Goal: Contribute content: Add original content to the website for others to see

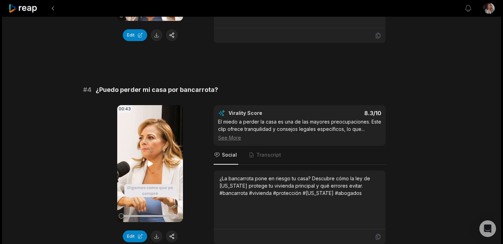
scroll to position [606, 0]
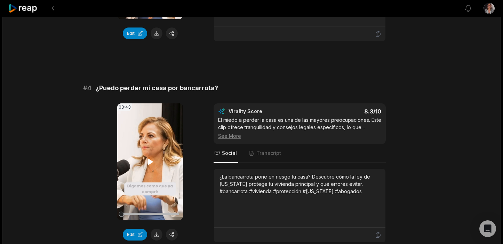
click at [149, 162] on icon at bounding box center [149, 162] width 5 height 6
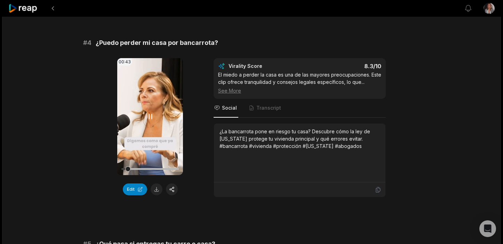
scroll to position [653, 0]
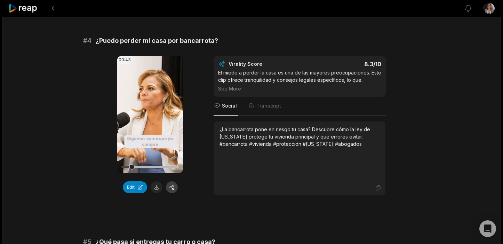
click at [168, 190] on button "button" at bounding box center [172, 187] width 12 height 12
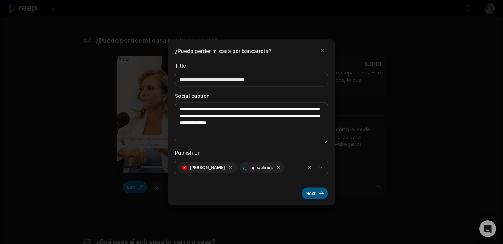
click at [314, 194] on button "Next" at bounding box center [315, 193] width 26 height 12
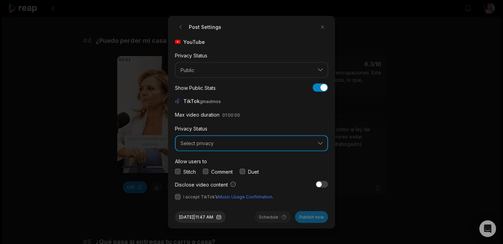
click at [200, 139] on button "Select privacy" at bounding box center [251, 143] width 153 height 16
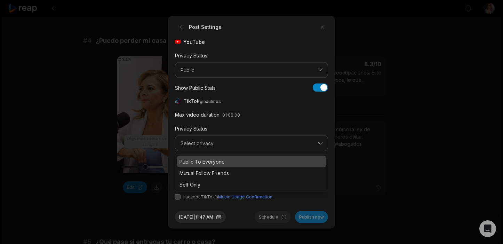
click at [205, 159] on p "Public To Everyone" at bounding box center [251, 161] width 144 height 7
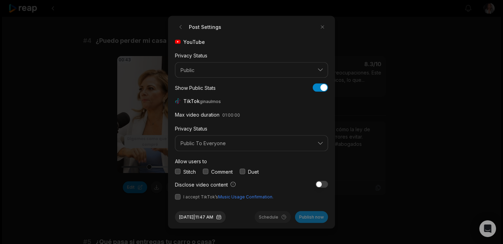
click at [178, 173] on button "button" at bounding box center [178, 172] width 6 height 6
click at [320, 185] on button "button" at bounding box center [321, 184] width 13 height 7
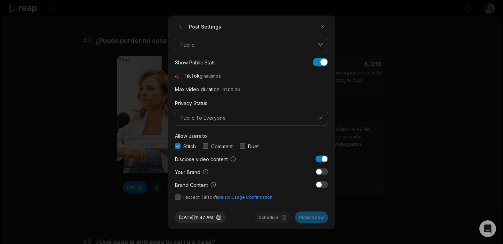
click at [324, 161] on button "button" at bounding box center [321, 158] width 13 height 7
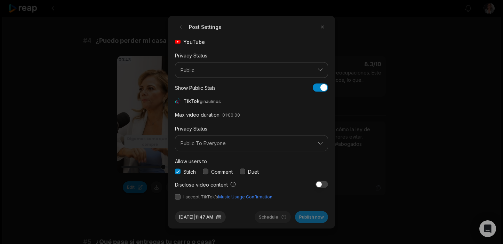
click at [179, 199] on button "button" at bounding box center [178, 197] width 6 height 6
click at [307, 217] on button "Publish now" at bounding box center [311, 217] width 33 height 12
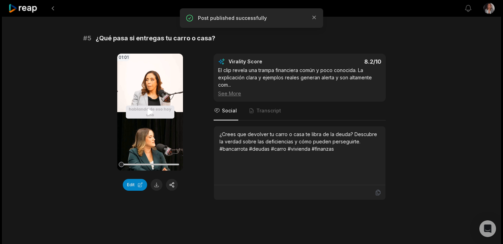
scroll to position [857, 0]
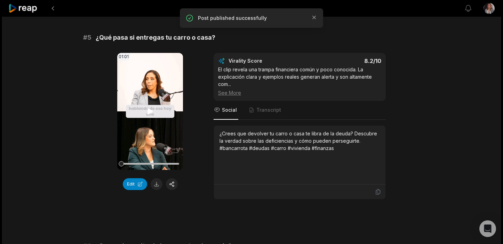
click at [151, 113] on icon at bounding box center [150, 111] width 8 height 8
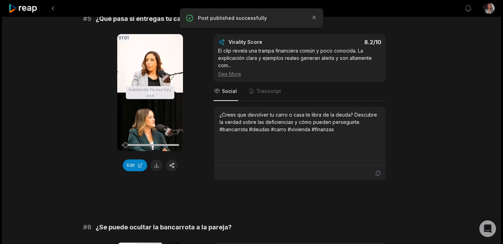
scroll to position [878, 0]
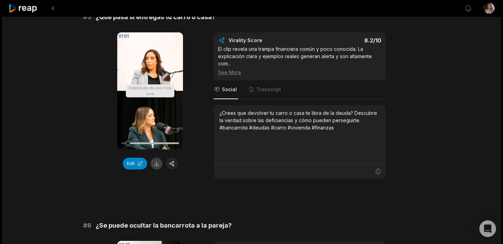
click at [157, 162] on button at bounding box center [157, 164] width 12 height 12
